Goal: Task Accomplishment & Management: Use online tool/utility

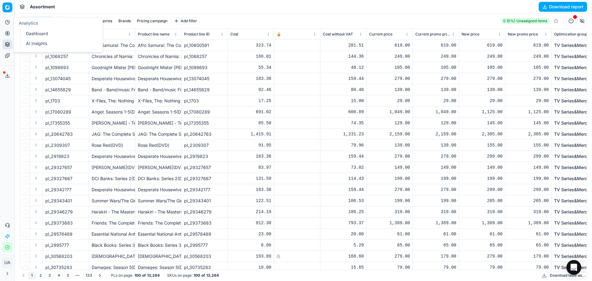
click at [9, 25] on button "Analytics" at bounding box center [7, 22] width 10 height 10
click at [31, 36] on link "Dashboard" at bounding box center [59, 33] width 72 height 9
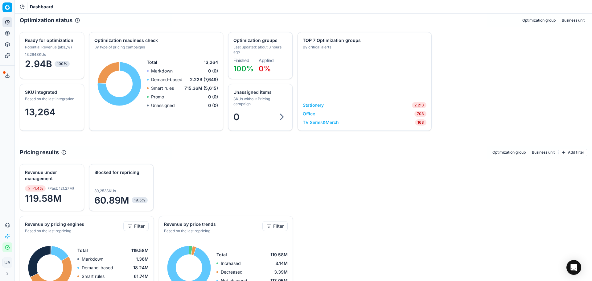
click at [309, 112] on link "Office" at bounding box center [309, 114] width 12 height 6
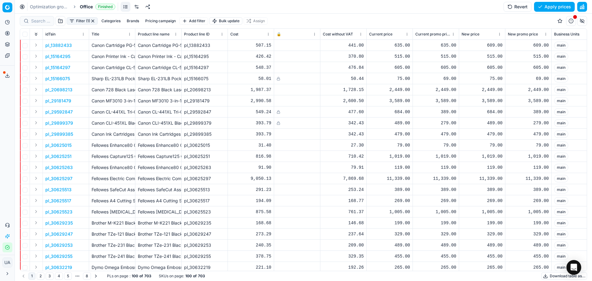
click at [152, 20] on button "Pricing campaign" at bounding box center [160, 20] width 35 height 7
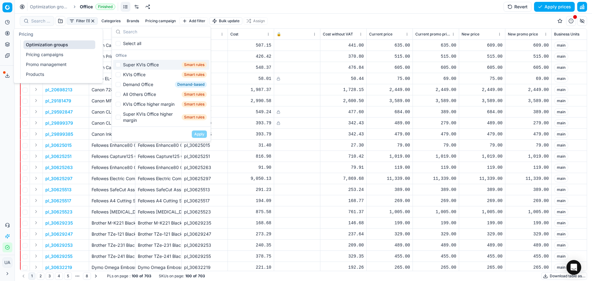
click at [10, 36] on button "Pricing" at bounding box center [7, 33] width 10 height 10
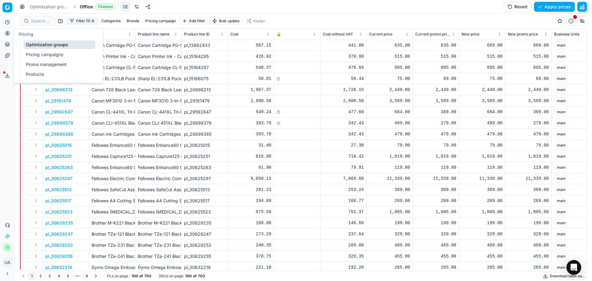
click at [50, 56] on link "Pricing campaigns" at bounding box center [59, 54] width 72 height 9
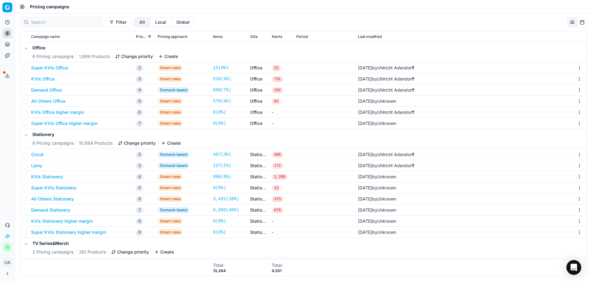
click at [51, 68] on button "Super KVIs Office" at bounding box center [49, 68] width 37 height 6
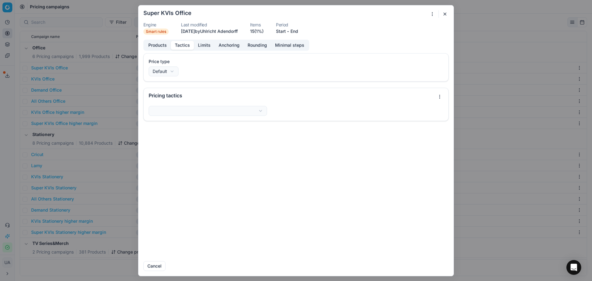
click at [178, 46] on button "Tactics" at bounding box center [182, 45] width 23 height 9
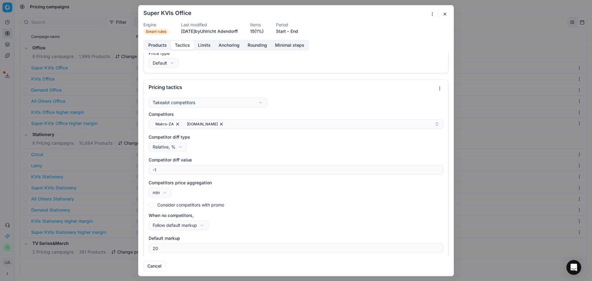
scroll to position [10, 0]
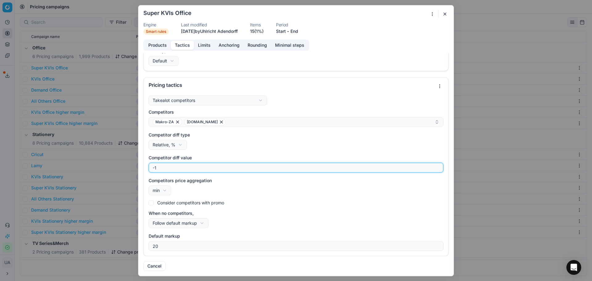
drag, startPoint x: 168, startPoint y: 166, endPoint x: -17, endPoint y: 171, distance: 185.3
click at [0, 171] on html "Pricing platform Analytics Pricing Product portfolio Templates Export service 4…" at bounding box center [296, 140] width 592 height 281
type input "0"
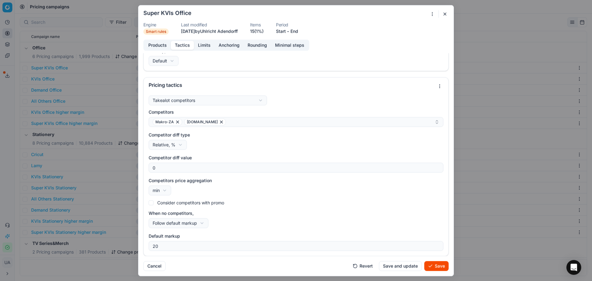
click at [417, 262] on button "Save and update" at bounding box center [400, 266] width 43 height 10
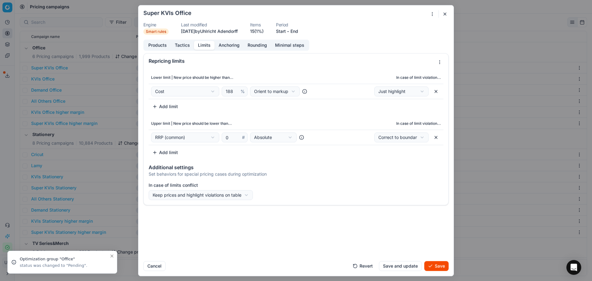
click at [203, 46] on button "Limits" at bounding box center [204, 45] width 21 height 9
click at [277, 94] on div "We are saving PC settings. Please wait, it should take a few minutes Super KVIs…" at bounding box center [296, 140] width 592 height 281
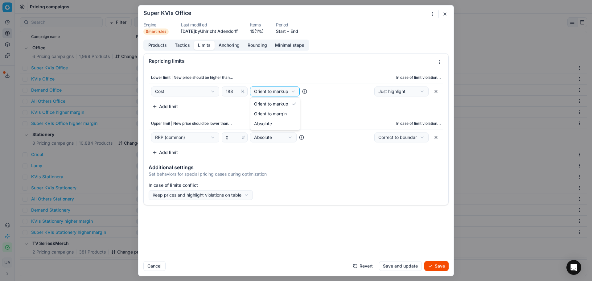
select select "margin"
click at [228, 85] on td "Cost Cost Cost without VAT Current price Current promo price RRP (common) Max C…" at bounding box center [235, 91] width 172 height 15
click at [226, 94] on input "188" at bounding box center [231, 91] width 15 height 9
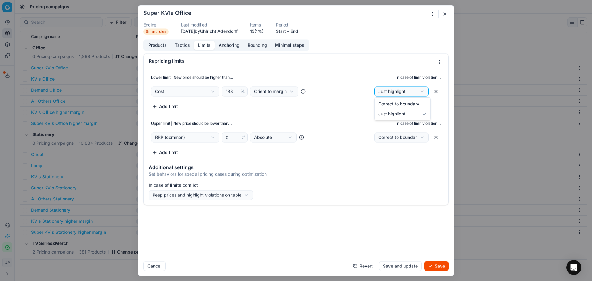
click at [412, 89] on div "We are saving PC settings. Please wait, it should take a few minutes Super KVIs…" at bounding box center [296, 140] width 592 height 281
select select "correct"
drag, startPoint x: 395, startPoint y: 102, endPoint x: 390, endPoint y: 104, distance: 5.4
click at [232, 93] on input "188" at bounding box center [231, 91] width 15 height 9
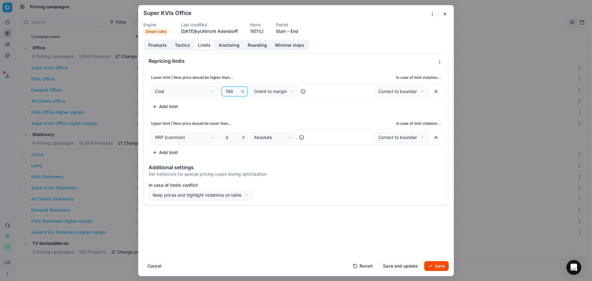
click at [232, 93] on input "188" at bounding box center [231, 91] width 15 height 9
type input "15"
click at [247, 113] on div "Lower limit | New price should be higher than... In case of limit violation... …" at bounding box center [296, 114] width 305 height 91
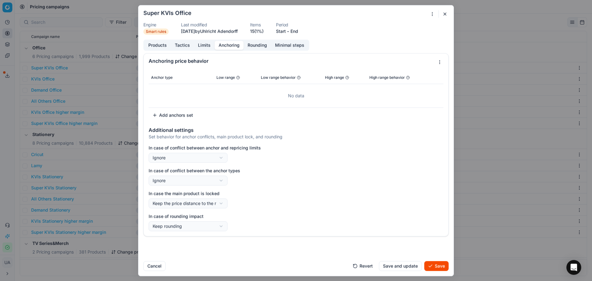
click at [221, 44] on button "Anchoring" at bounding box center [229, 45] width 29 height 9
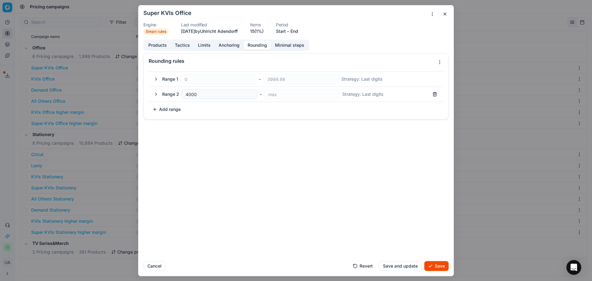
click at [257, 43] on button "Rounding" at bounding box center [257, 45] width 27 height 9
click at [288, 45] on button "Minimal steps" at bounding box center [289, 45] width 37 height 9
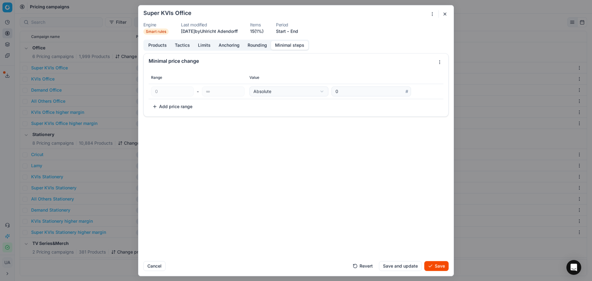
click at [447, 271] on form "We are saving PC settings. Please wait, it should take a few minutes Super KVIs…" at bounding box center [295, 140] width 315 height 270
drag, startPoint x: 446, startPoint y: 271, endPoint x: 442, endPoint y: 267, distance: 5.7
click at [445, 271] on button "Save" at bounding box center [436, 266] width 24 height 10
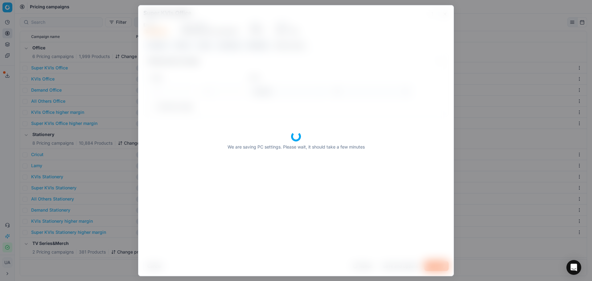
click at [442, 267] on div "We are saving PC settings. Please wait, it should take a few minutes" at bounding box center [295, 140] width 315 height 270
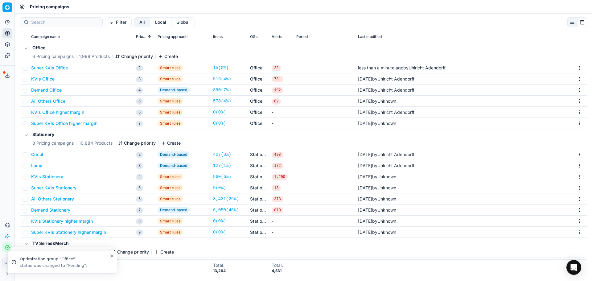
click at [40, 81] on button "KVIs Office" at bounding box center [42, 79] width 23 height 6
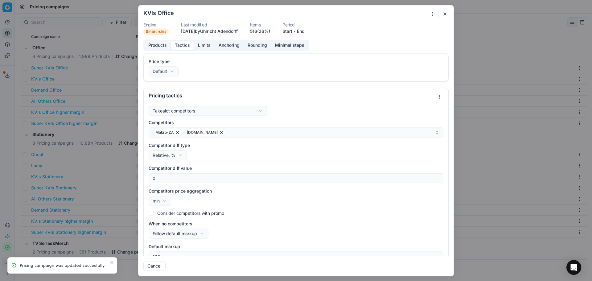
click at [171, 44] on button "Tactics" at bounding box center [182, 45] width 23 height 9
click at [189, 48] on button "Tactics" at bounding box center [182, 45] width 23 height 9
click at [205, 45] on button "Limits" at bounding box center [204, 45] width 21 height 9
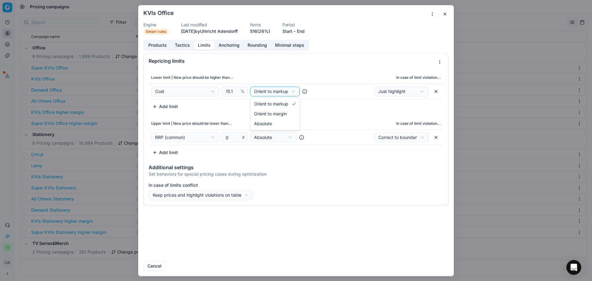
click at [272, 89] on div "We are saving PC settings. Please wait, it should take a few minutes KVIs Offic…" at bounding box center [296, 140] width 592 height 281
select select "margin"
drag, startPoint x: 281, startPoint y: 115, endPoint x: 276, endPoint y: 113, distance: 5.5
drag, startPoint x: 434, startPoint y: 266, endPoint x: 432, endPoint y: 256, distance: 10.2
click at [434, 262] on button "Save" at bounding box center [436, 266] width 24 height 10
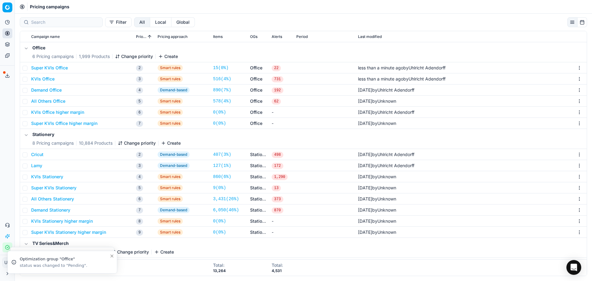
click at [58, 92] on button "Demand Office" at bounding box center [46, 90] width 31 height 6
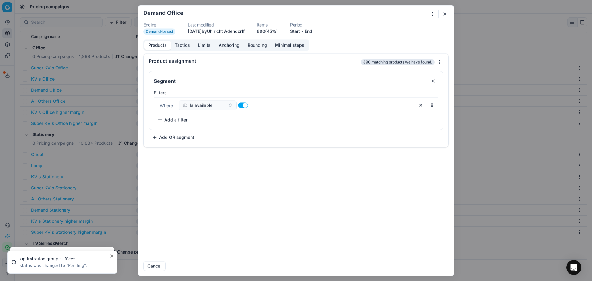
click at [180, 46] on button "Tactics" at bounding box center [182, 45] width 23 height 9
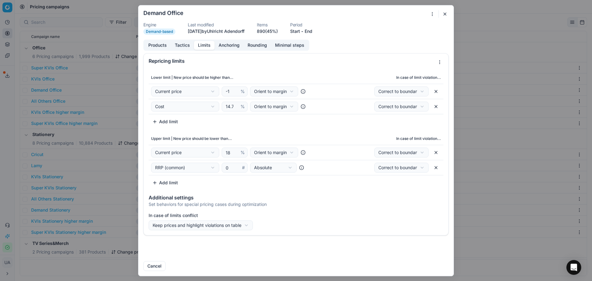
click at [196, 45] on button "Limits" at bounding box center [204, 45] width 21 height 9
click at [234, 111] on div "14.75 %" at bounding box center [235, 106] width 26 height 10
click at [233, 111] on input "14.75" at bounding box center [231, 106] width 15 height 9
click at [233, 110] on input "14.75" at bounding box center [231, 106] width 15 height 9
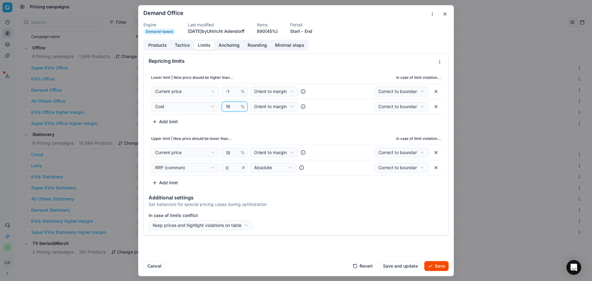
type input "16"
drag, startPoint x: 231, startPoint y: 90, endPoint x: 206, endPoint y: 88, distance: 25.4
click at [198, 91] on div "Current price Cost Cost without VAT Current price Current promo price RRP (comm…" at bounding box center [234, 91] width 167 height 10
type input "0"
click at [412, 107] on div "We are saving PC settings. Please wait, it should take a few minutes Demand Off…" at bounding box center [296, 140] width 592 height 281
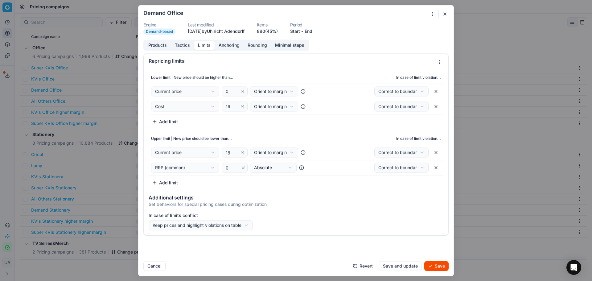
click at [413, 107] on div "We are saving PC settings. Please wait, it should take a few minutes Demand Off…" at bounding box center [296, 140] width 592 height 281
click at [442, 261] on button "Save" at bounding box center [436, 266] width 24 height 10
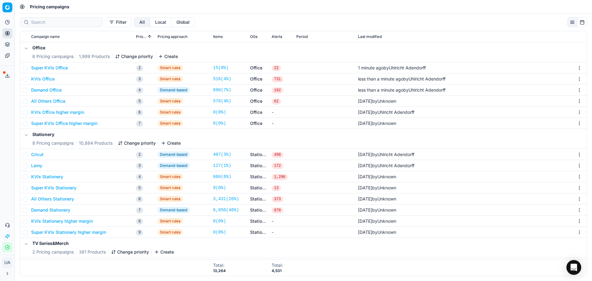
click at [62, 102] on button "All Others Office" at bounding box center [48, 101] width 34 height 6
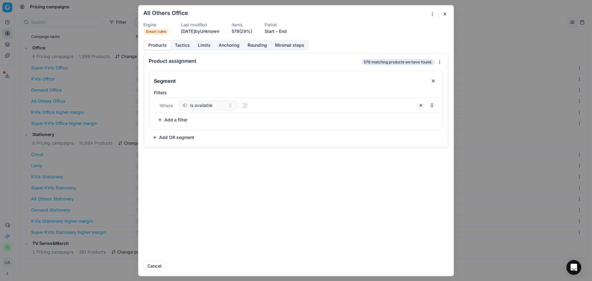
click at [183, 48] on button "Tactics" at bounding box center [182, 45] width 23 height 9
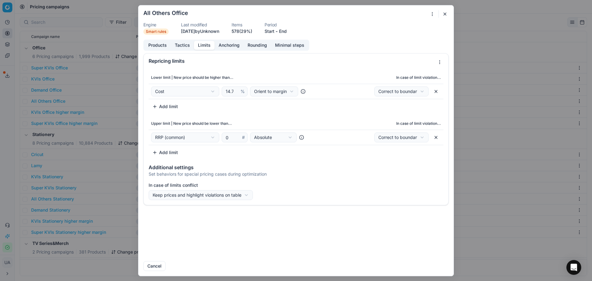
click at [205, 47] on button "Limits" at bounding box center [204, 45] width 21 height 9
click at [232, 92] on input "14.75" at bounding box center [231, 91] width 15 height 9
click at [234, 92] on input "14.75" at bounding box center [231, 91] width 15 height 9
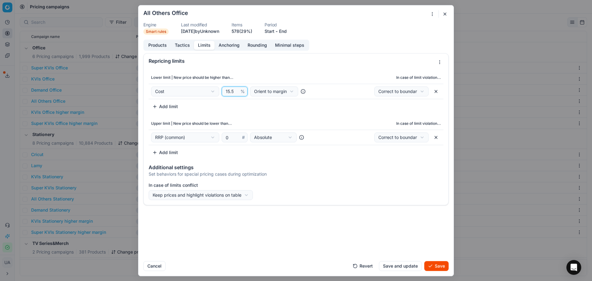
scroll to position [0, 0]
type input "15.5"
click at [439, 269] on button "Save" at bounding box center [436, 266] width 24 height 10
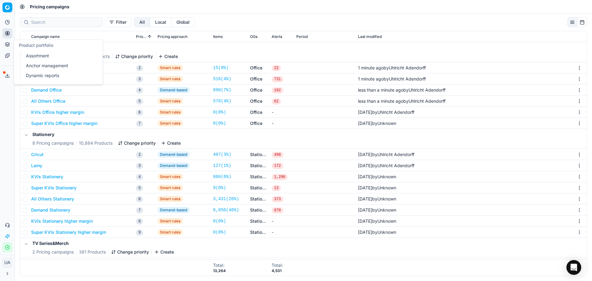
click at [6, 39] on ul "Analytics Pricing Product portfolio Templates" at bounding box center [7, 38] width 10 height 43
click at [3, 35] on button "Pricing" at bounding box center [7, 33] width 10 height 10
drag, startPoint x: 33, startPoint y: 40, endPoint x: 39, endPoint y: 43, distance: 7.2
click at [37, 42] on ul "Optimization groups Pricing campaigns Promo management Products" at bounding box center [59, 59] width 78 height 39
click at [50, 46] on link "Optimization groups" at bounding box center [59, 44] width 72 height 9
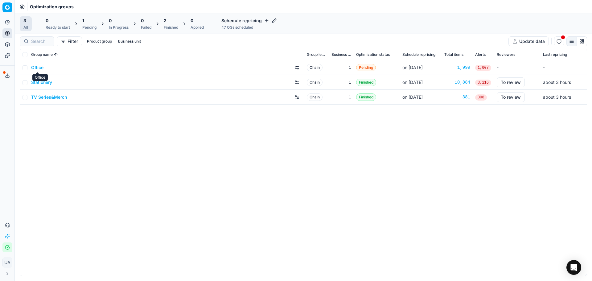
click at [41, 66] on link "Office" at bounding box center [37, 67] width 12 height 6
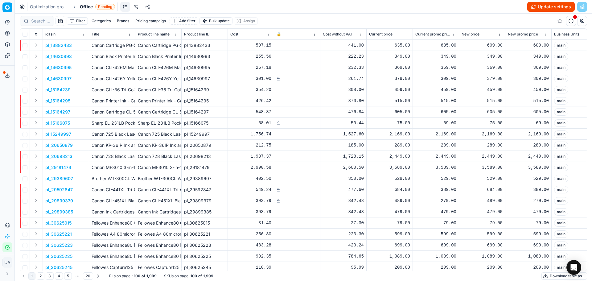
click at [541, 8] on button "Update settings" at bounding box center [550, 7] width 47 height 10
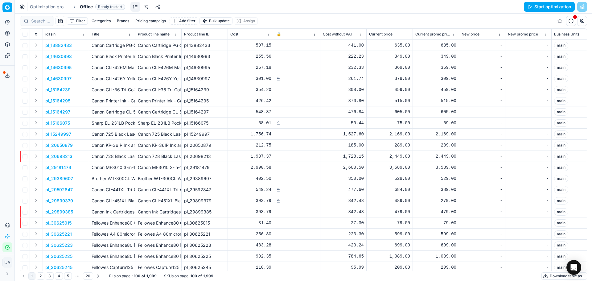
click at [552, 2] on button "Start optimization" at bounding box center [549, 7] width 51 height 10
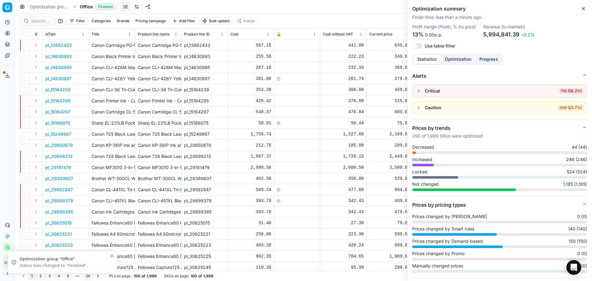
click at [352, 9] on div "Optimization groups Office Finished Revert Apply prices" at bounding box center [303, 7] width 577 height 14
drag, startPoint x: 384, startPoint y: 19, endPoint x: 588, endPoint y: 24, distance: 204.7
click at [393, 18] on div "Filter Categories Brands Pricing campaign Add filter Bulk update Assign" at bounding box center [303, 21] width 567 height 15
click at [585, 6] on button "Close" at bounding box center [583, 8] width 7 height 7
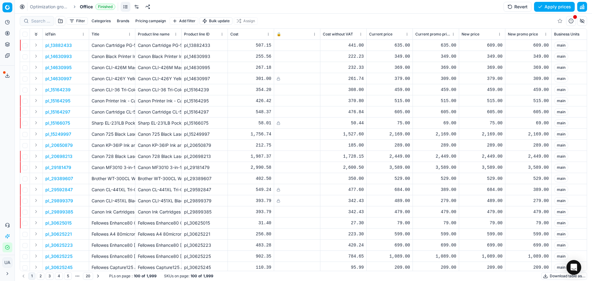
click at [556, 12] on div "Optimization groups Office Finished Revert Apply prices" at bounding box center [303, 7] width 577 height 14
click at [556, 9] on button "Apply prices" at bounding box center [554, 7] width 41 height 10
